Goal: Information Seeking & Learning: Learn about a topic

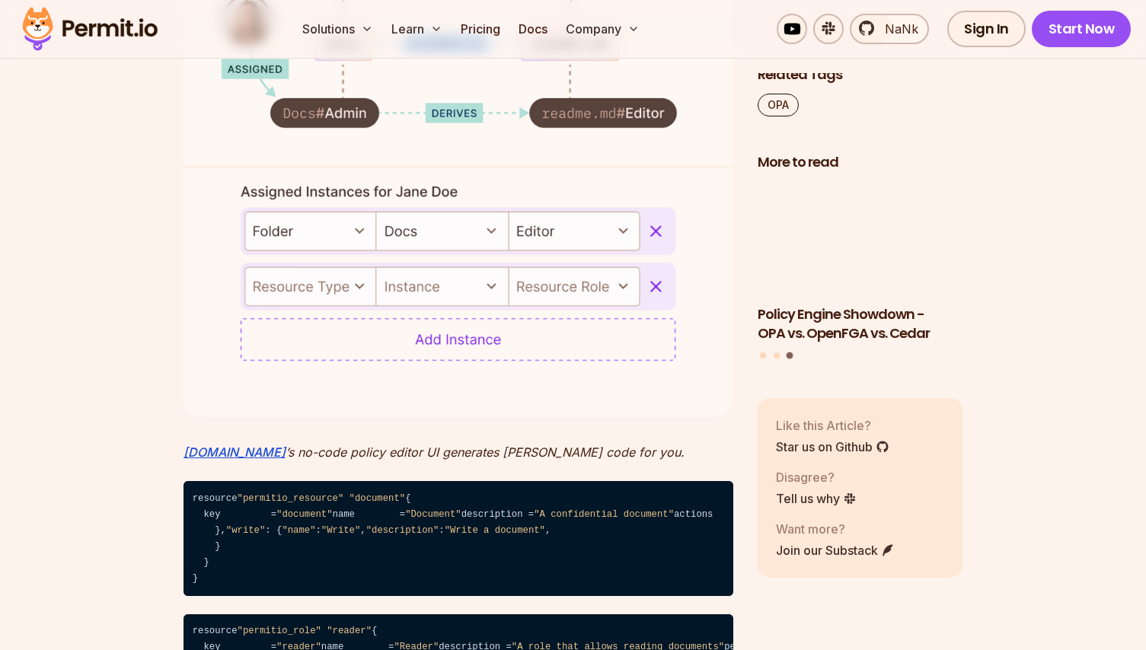
scroll to position [4515, 0]
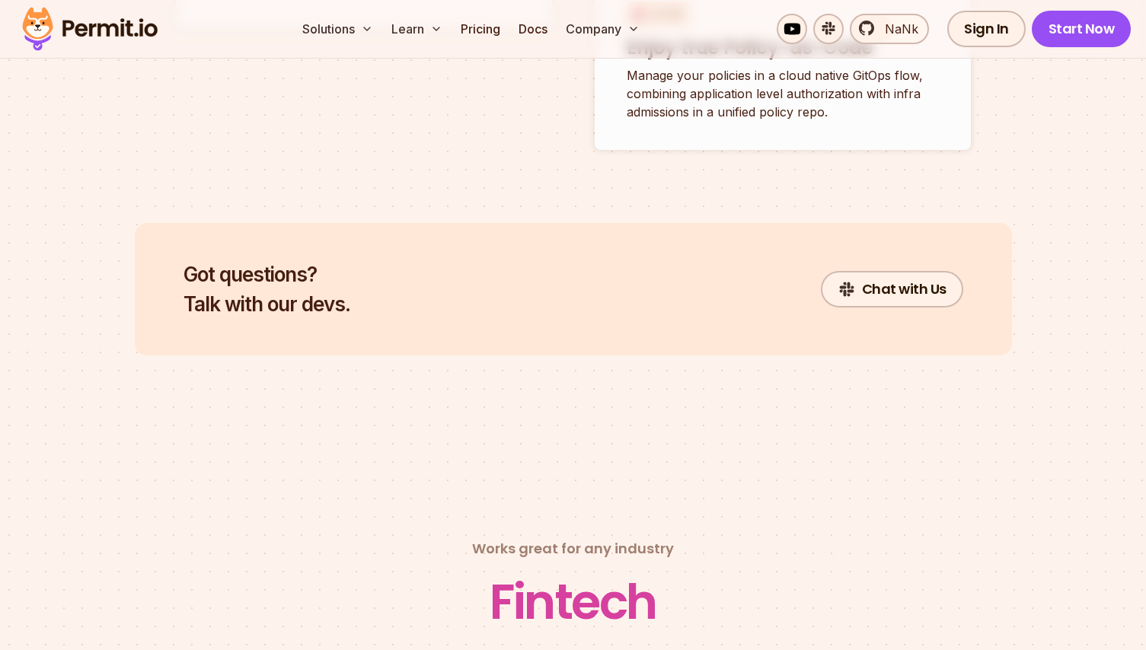
scroll to position [6186, 0]
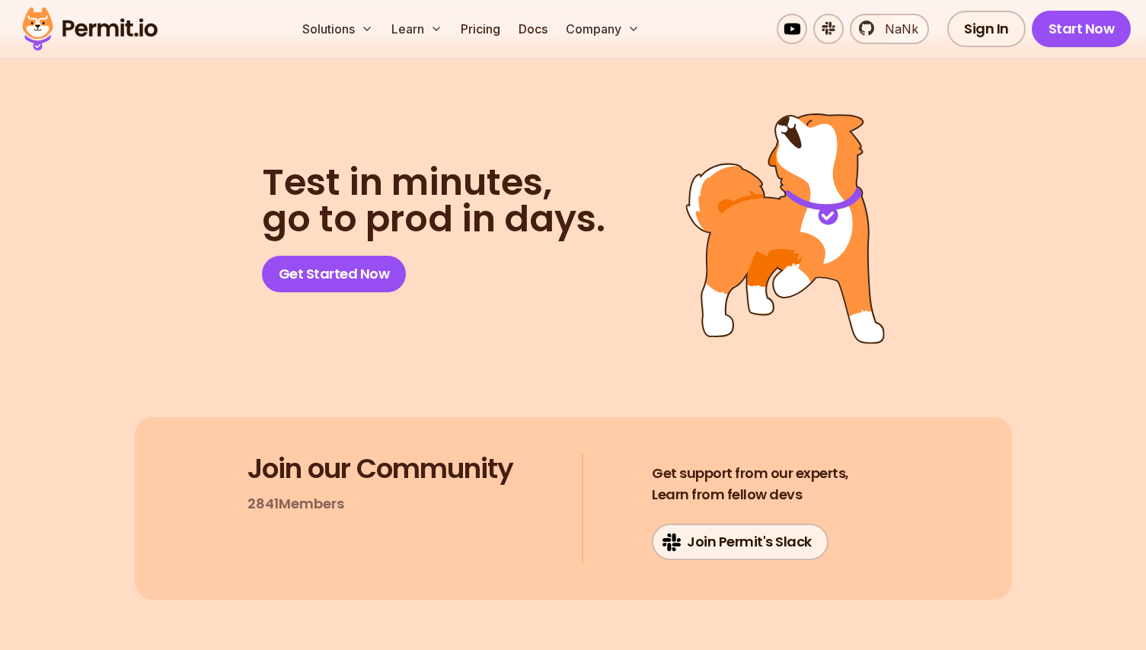
scroll to position [6125, 0]
